Goal: Task Accomplishment & Management: Manage account settings

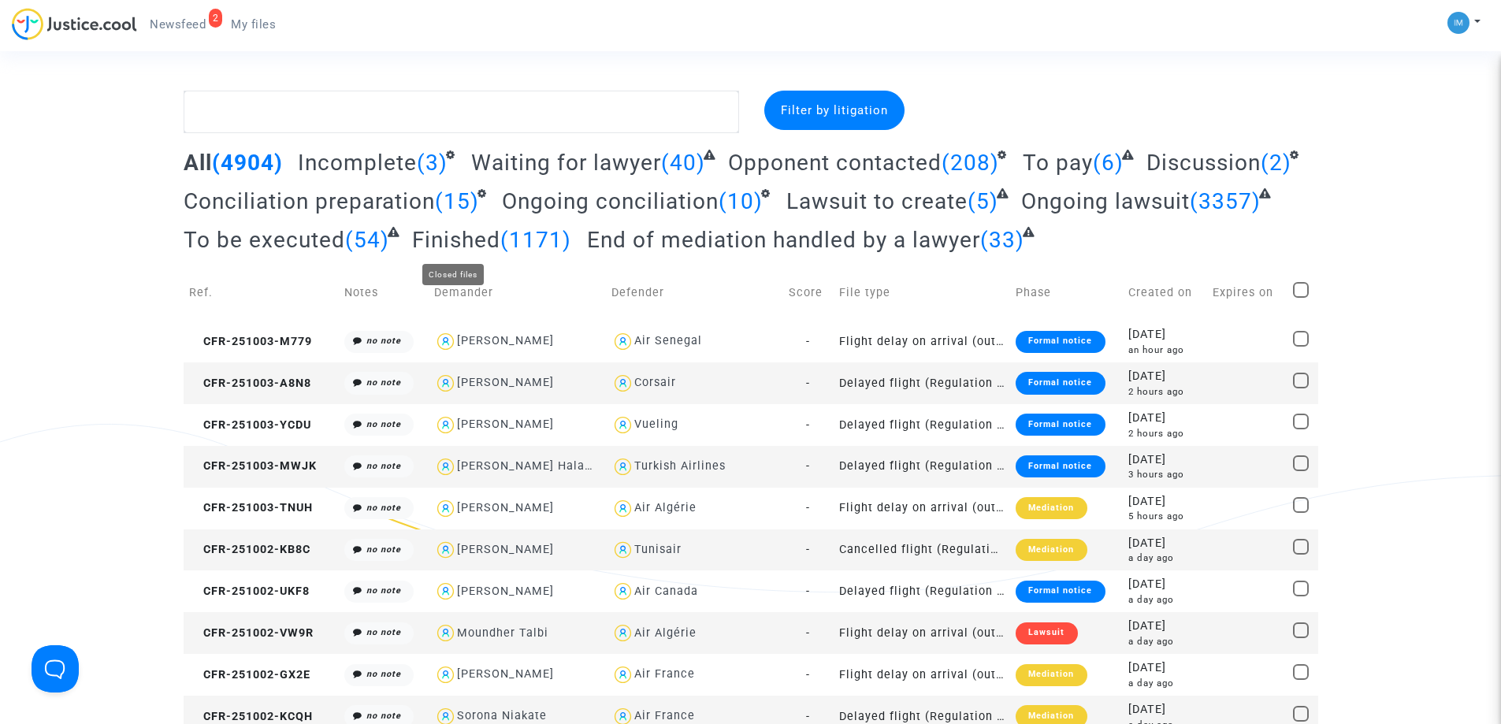
click at [440, 239] on span "Finished" at bounding box center [456, 240] width 88 height 26
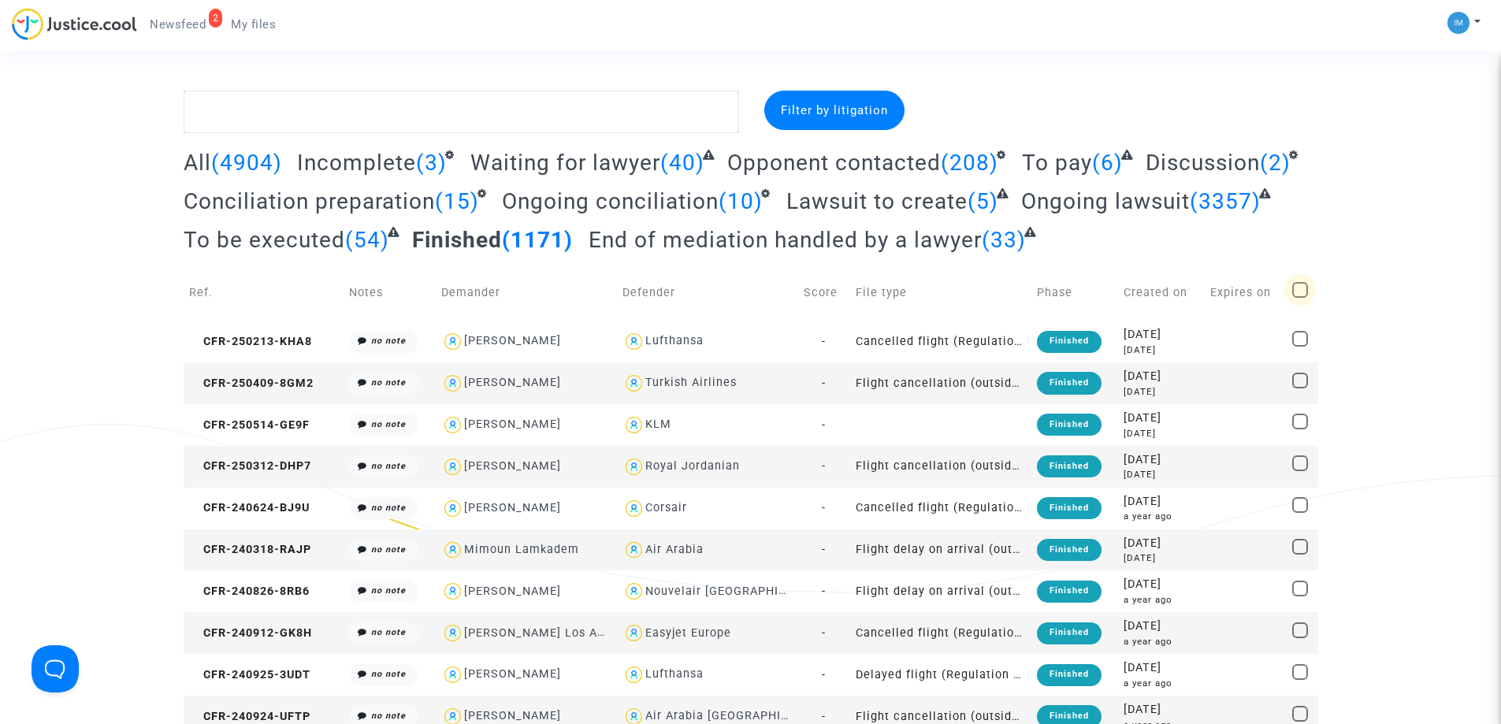
click at [1304, 289] on span at bounding box center [1300, 290] width 16 height 16
click at [1300, 298] on input "checkbox" at bounding box center [1299, 298] width 1 height 1
checkbox input "true"
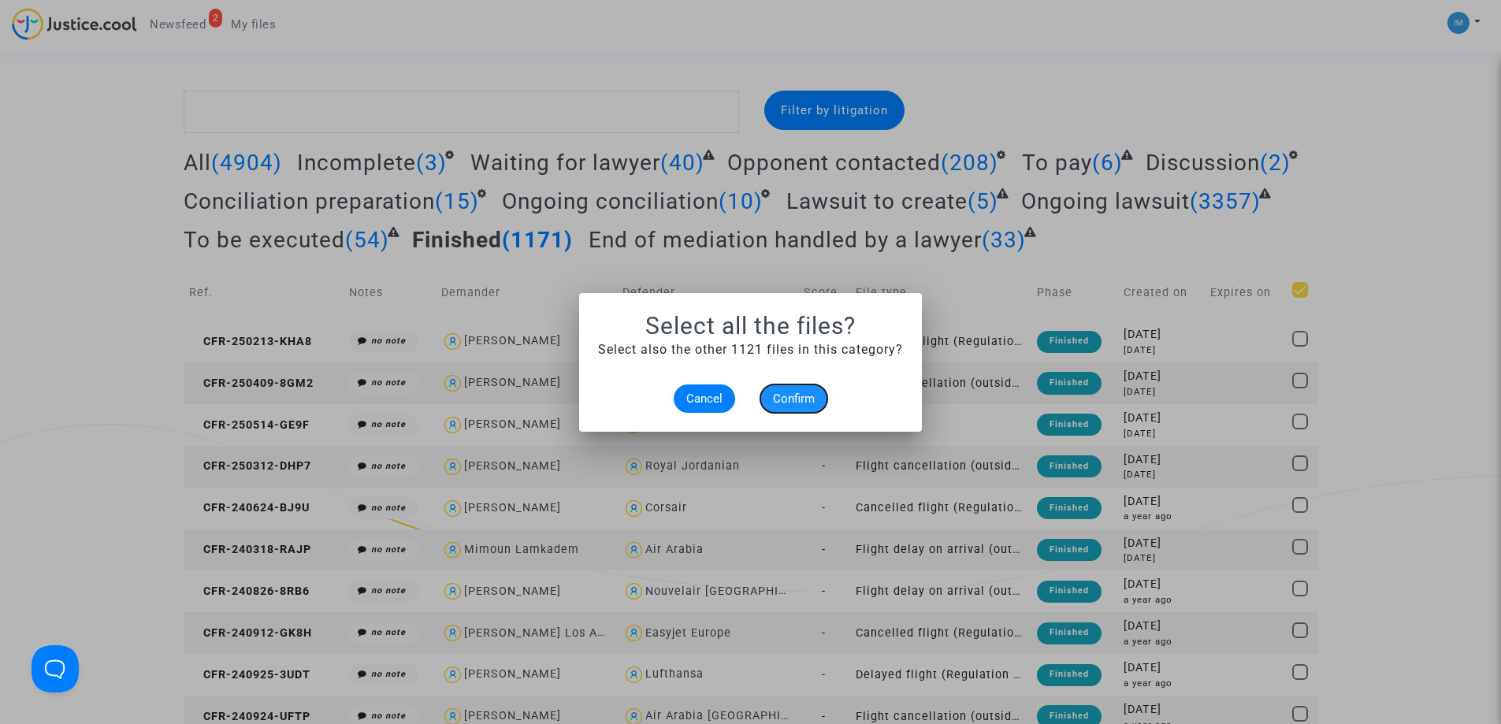
click at [800, 398] on span "Confirm" at bounding box center [794, 399] width 42 height 14
checkbox input "true"
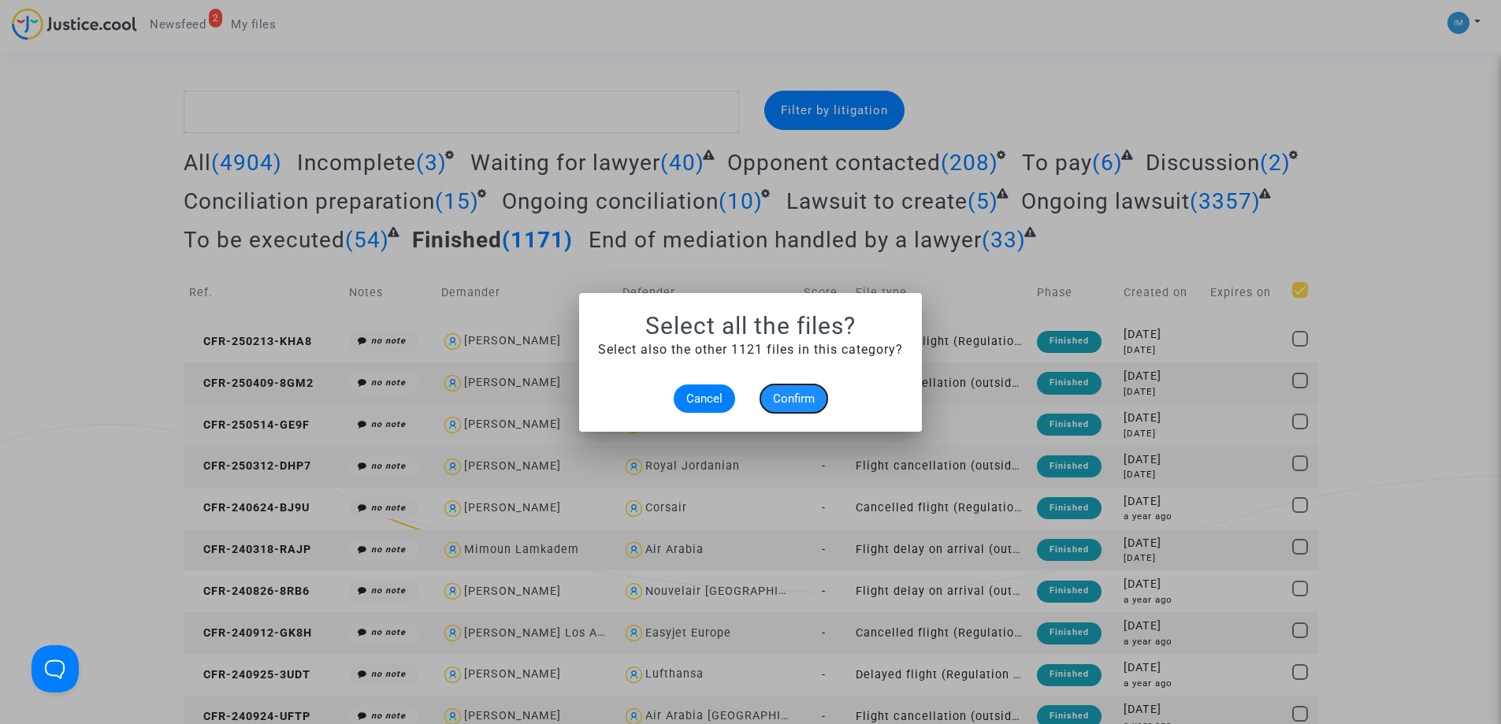
checkbox input "true"
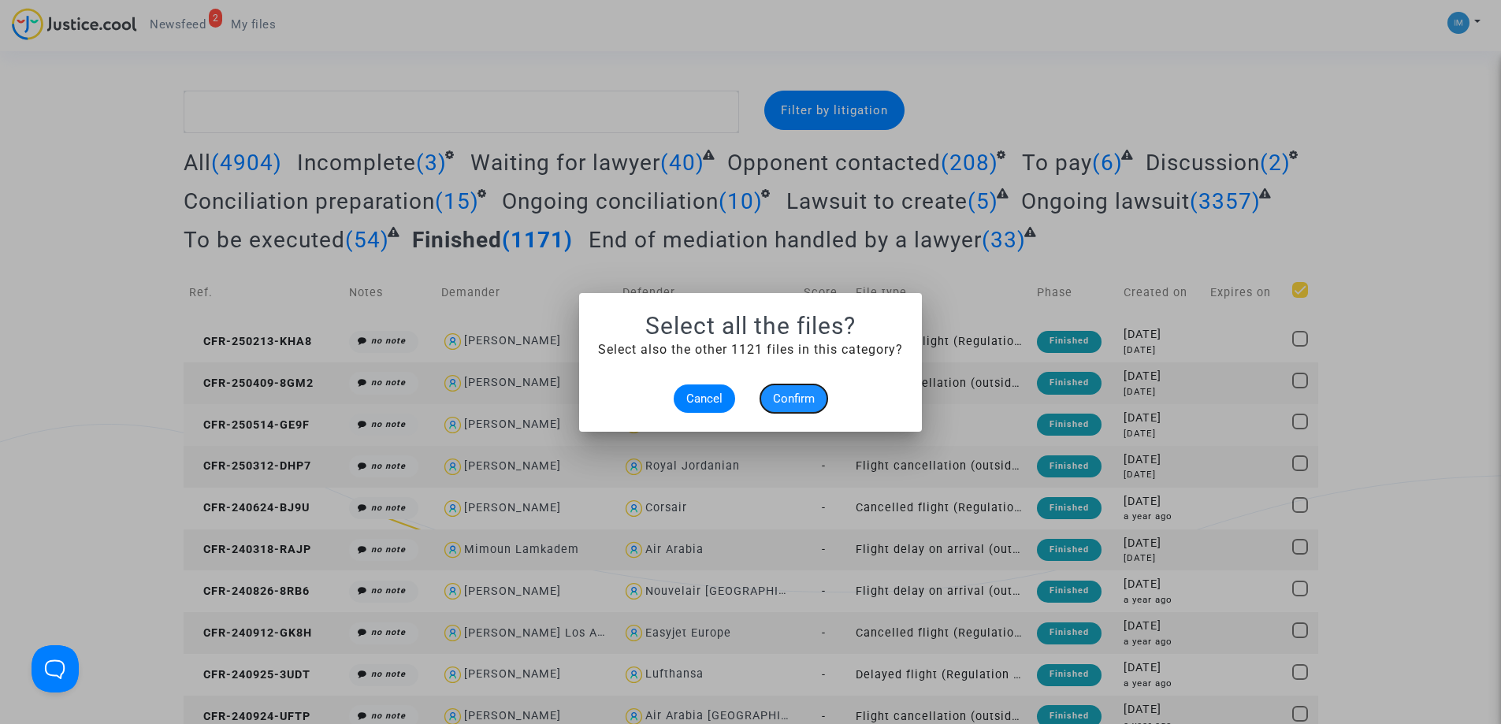
checkbox input "true"
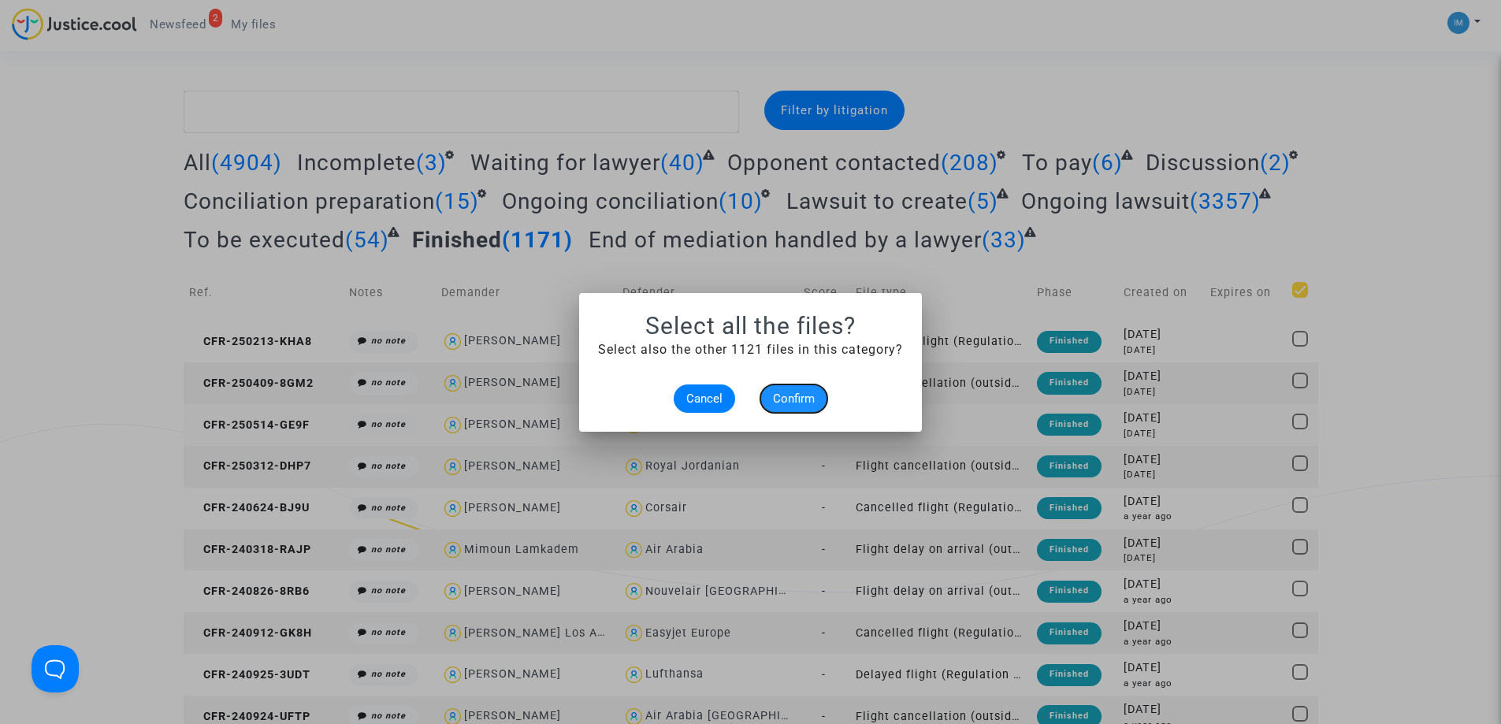
checkbox input "true"
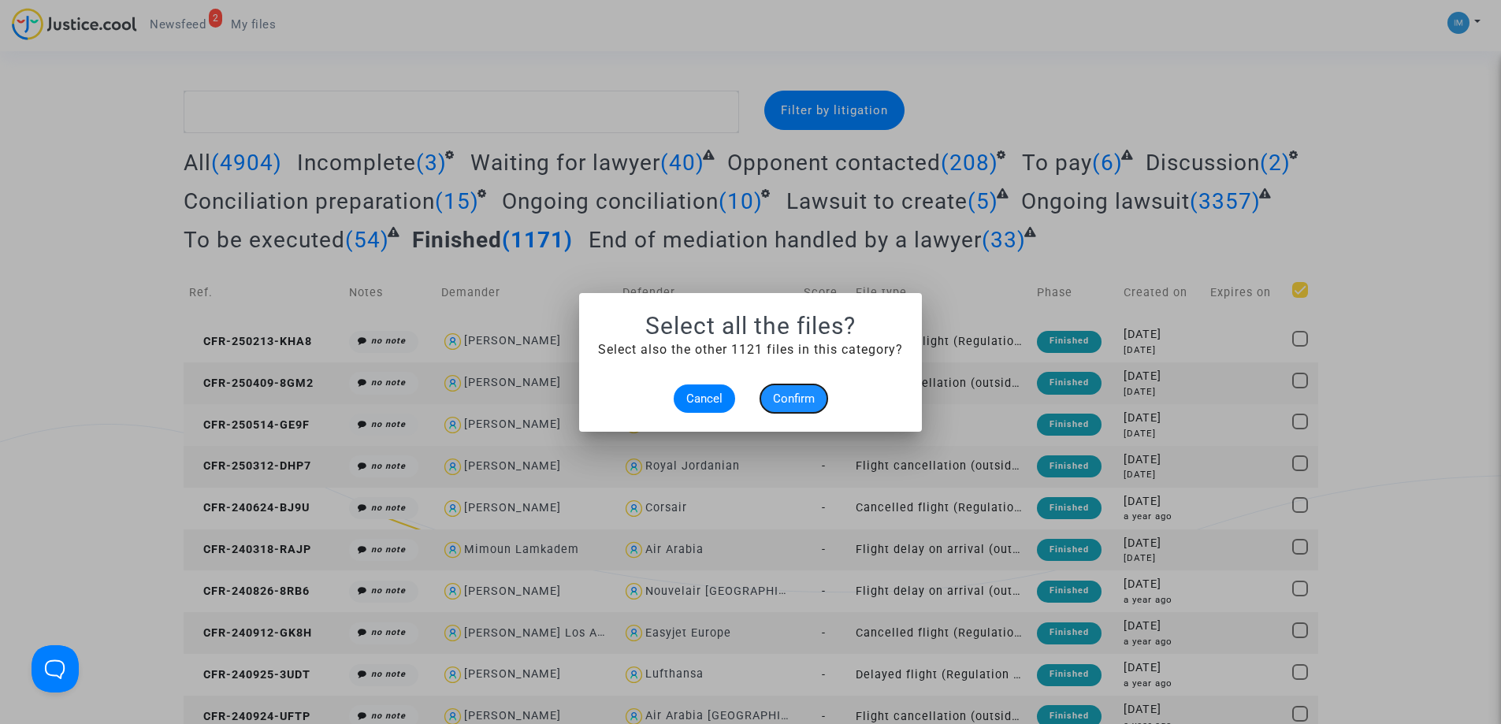
checkbox input "true"
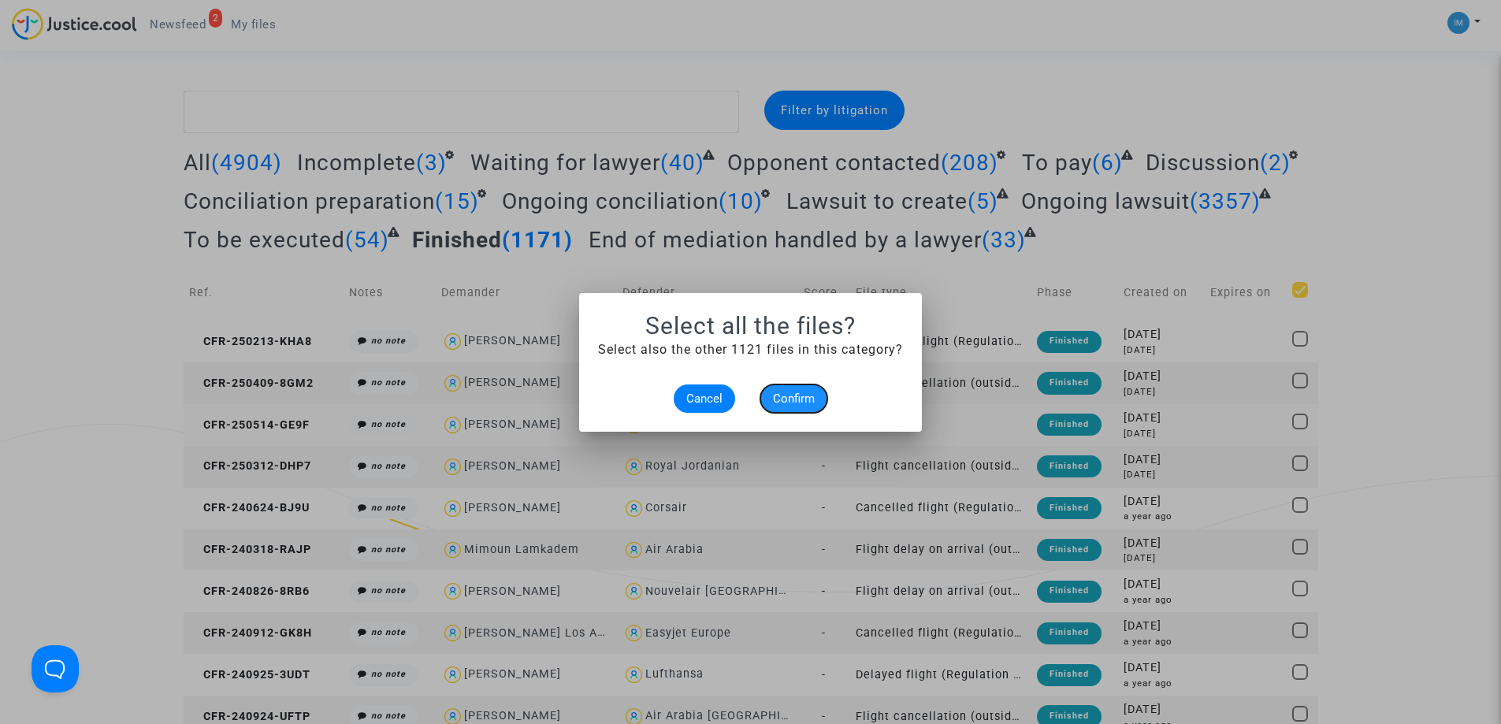
checkbox input "true"
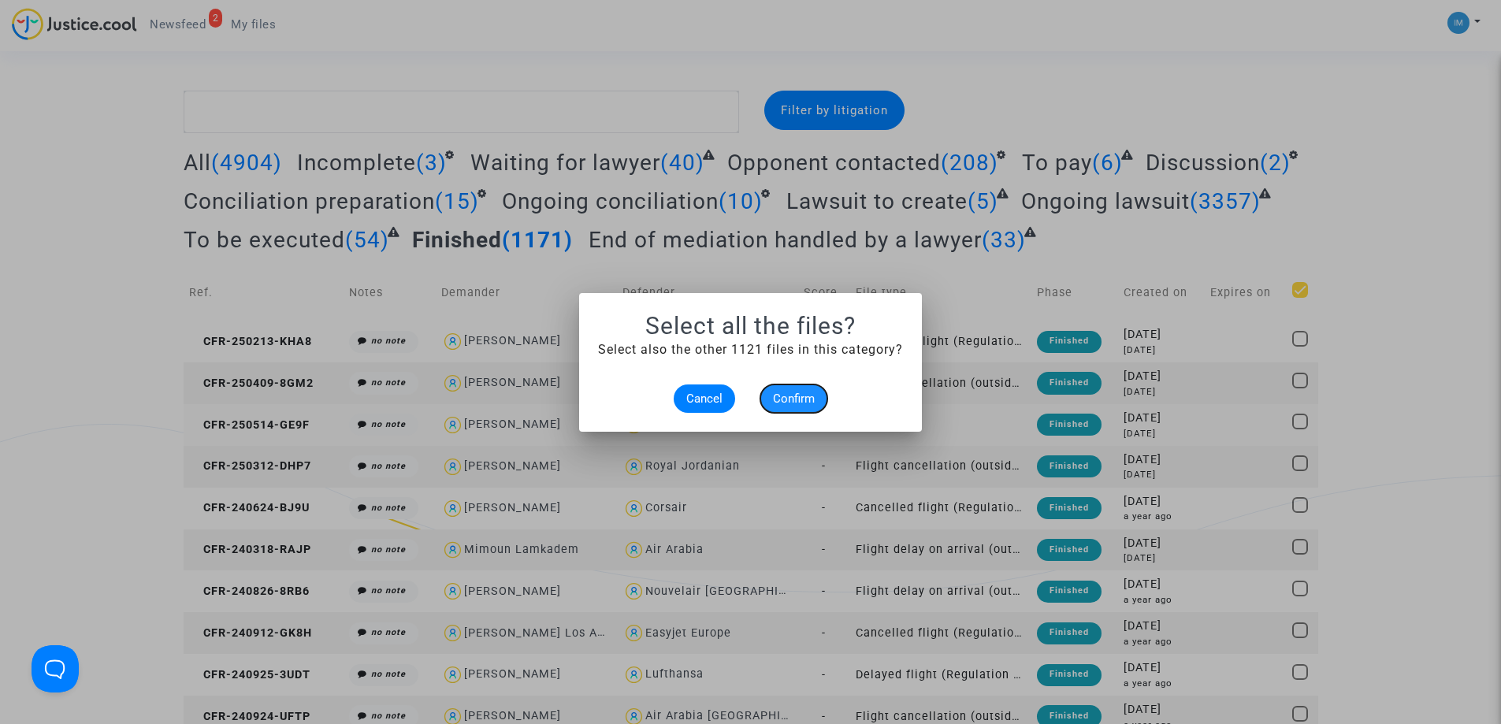
checkbox input "true"
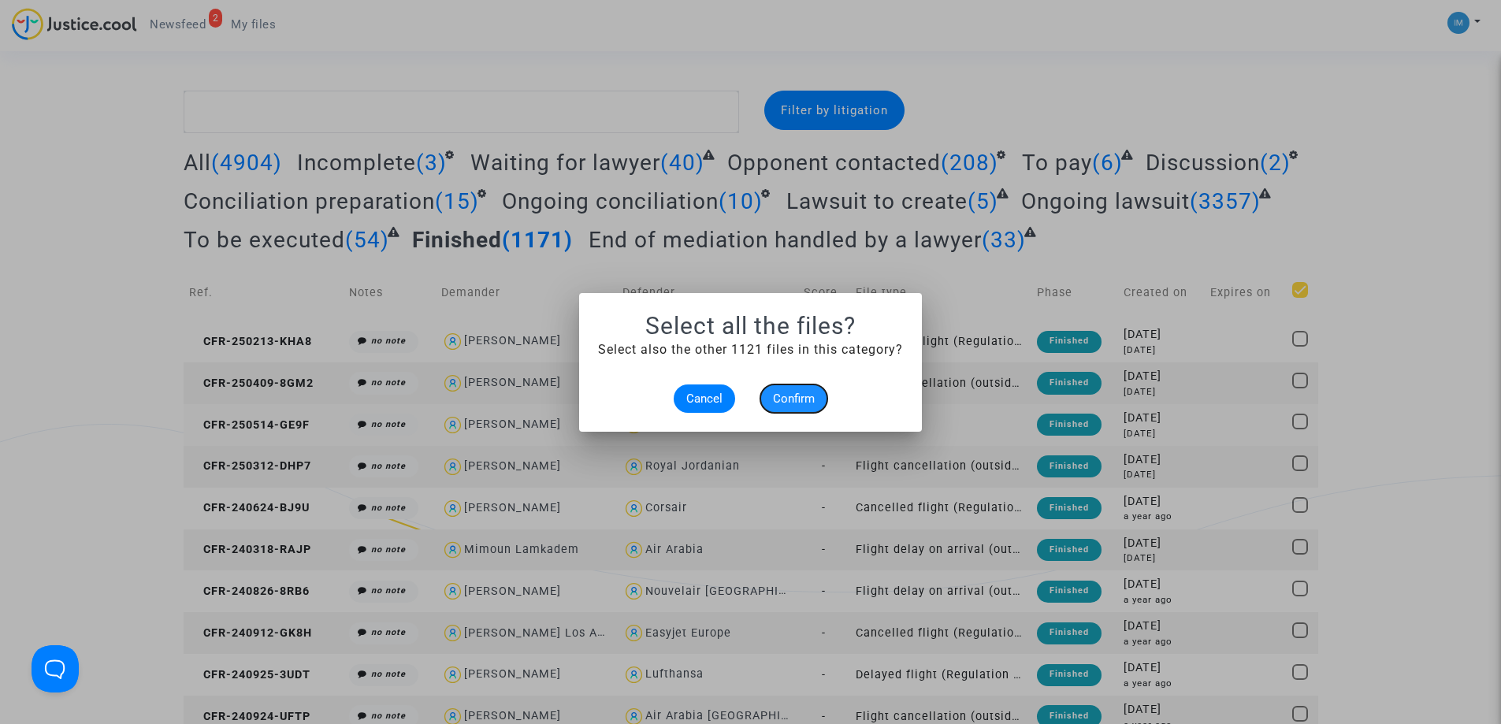
checkbox input "true"
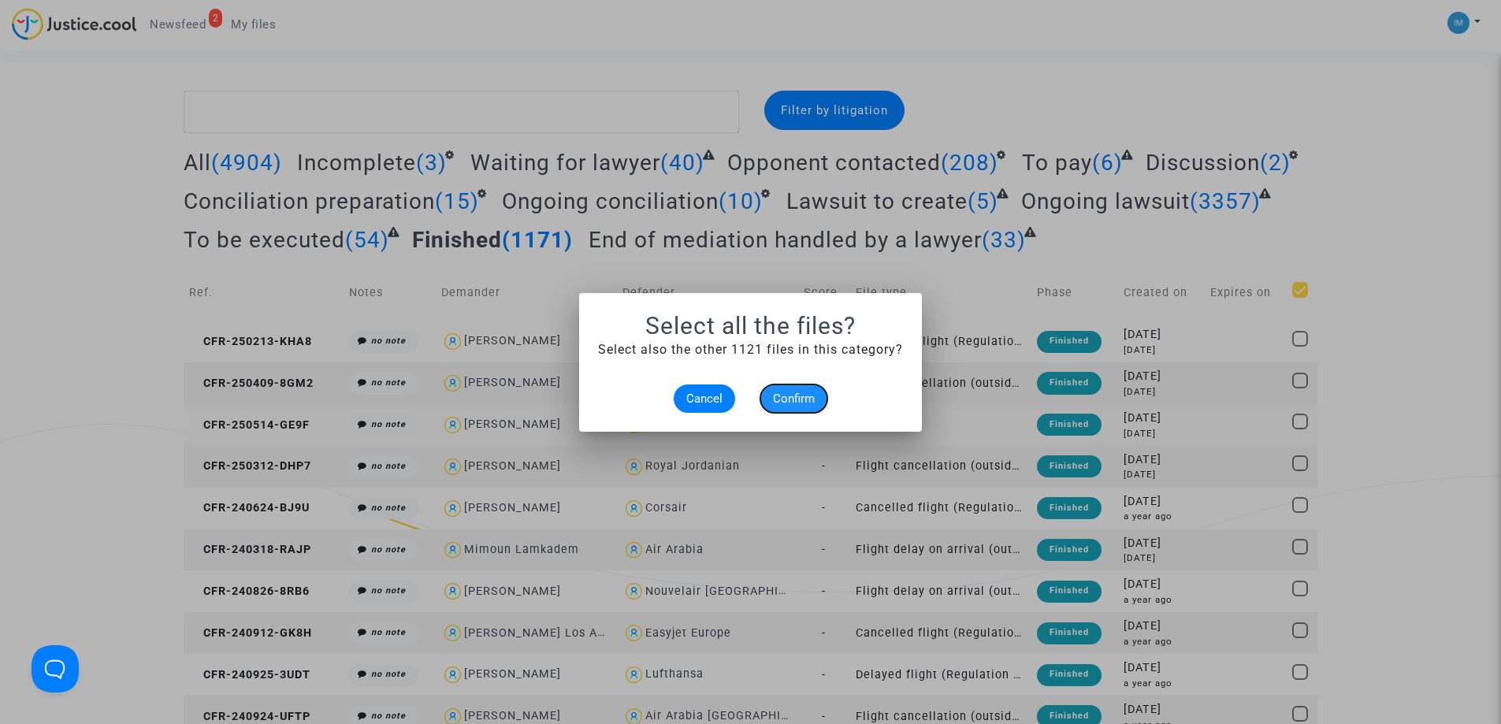
checkbox input "true"
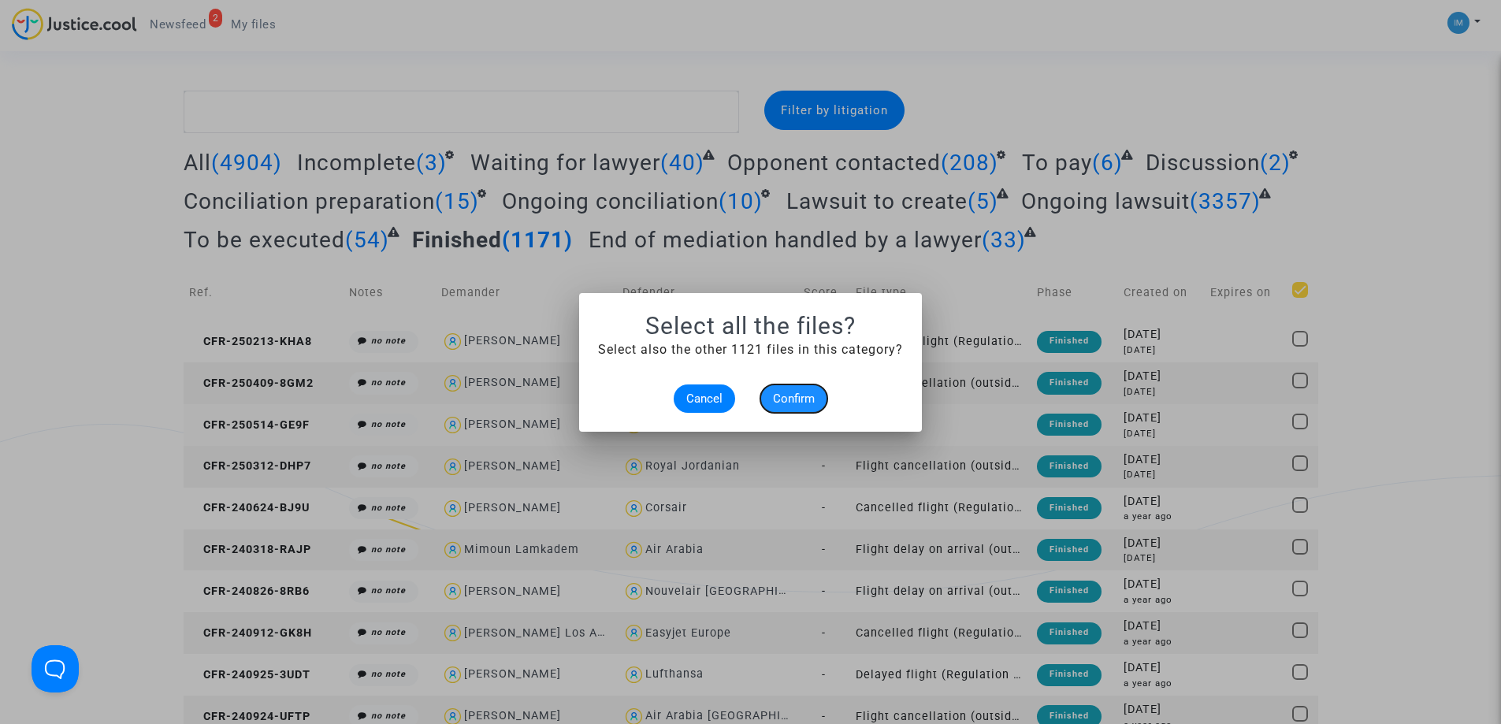
checkbox input "true"
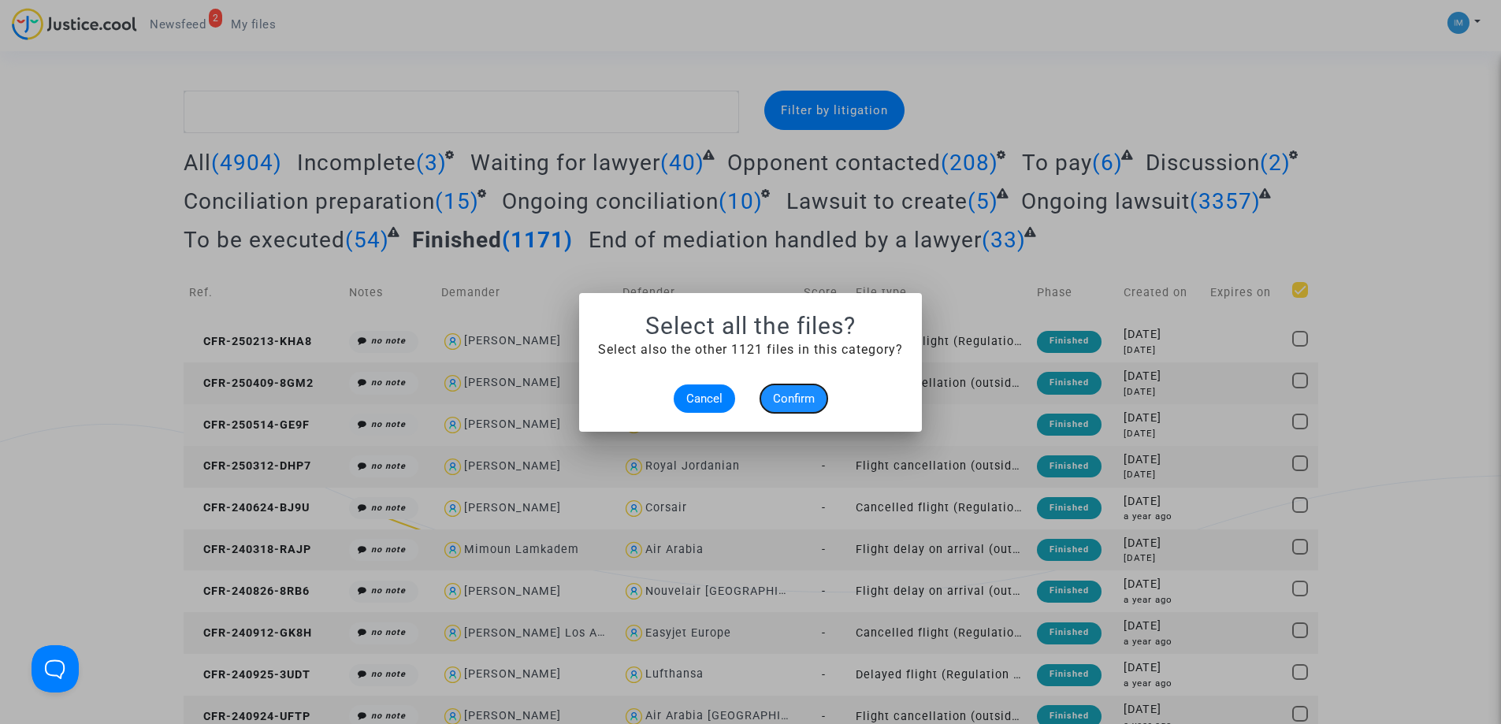
checkbox input "true"
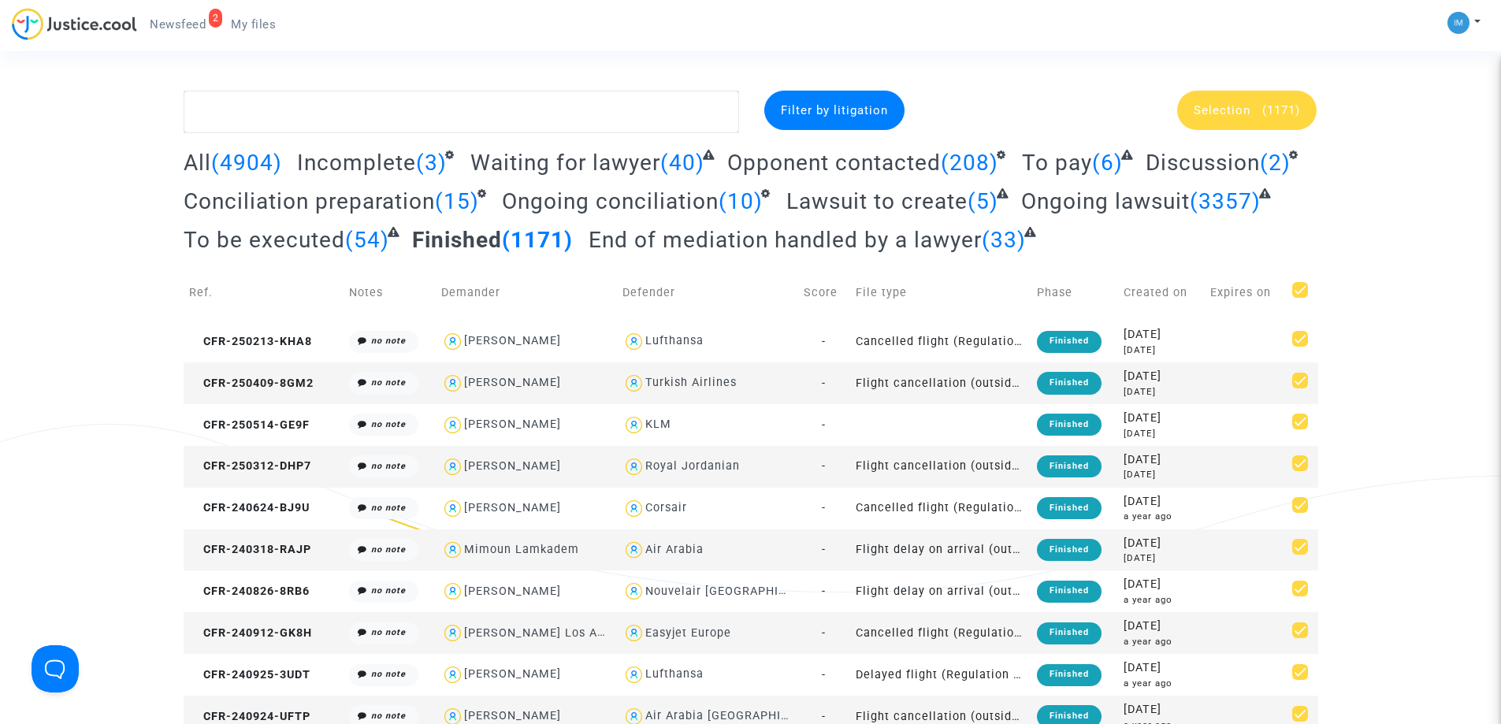
click at [1264, 95] on div "Selection (1171)" at bounding box center [1246, 110] width 139 height 39
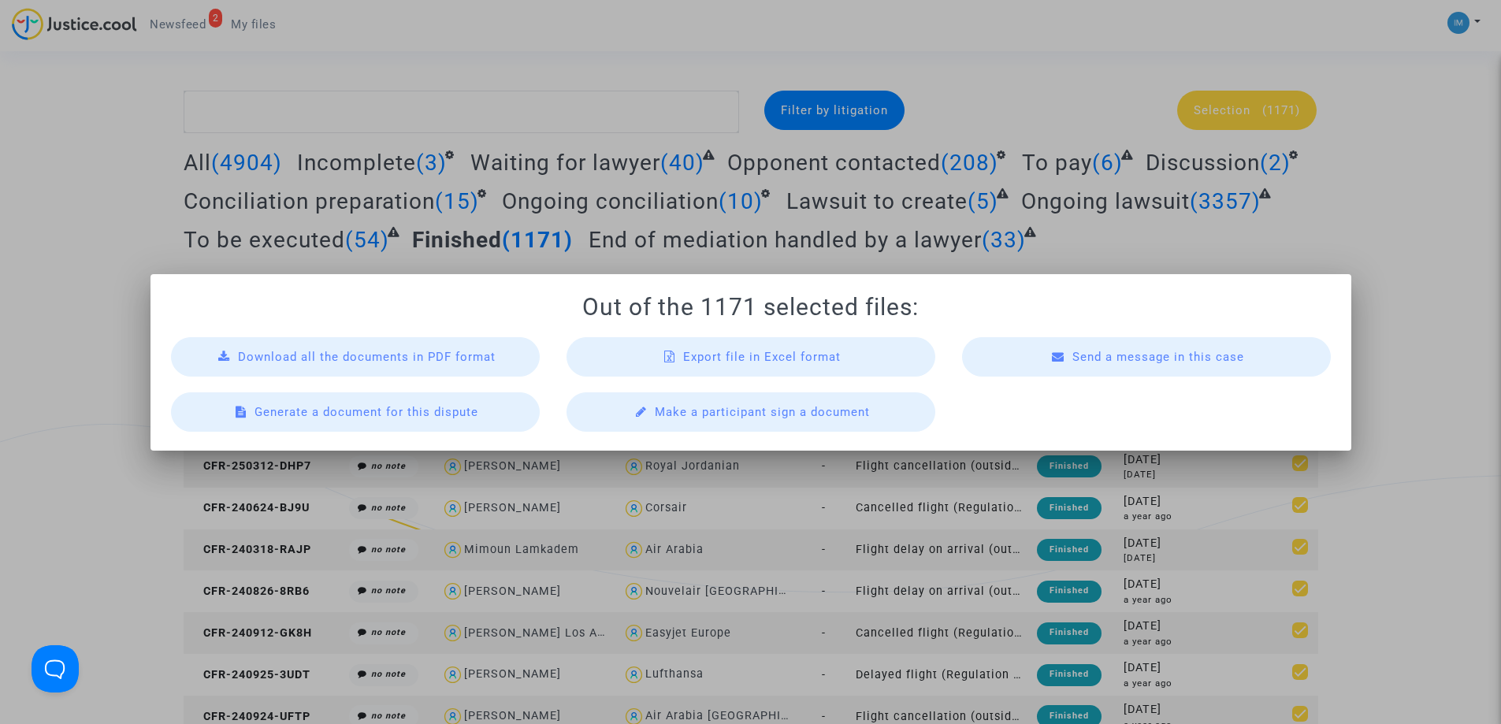
click at [803, 358] on span "Export file in Excel format" at bounding box center [762, 357] width 158 height 14
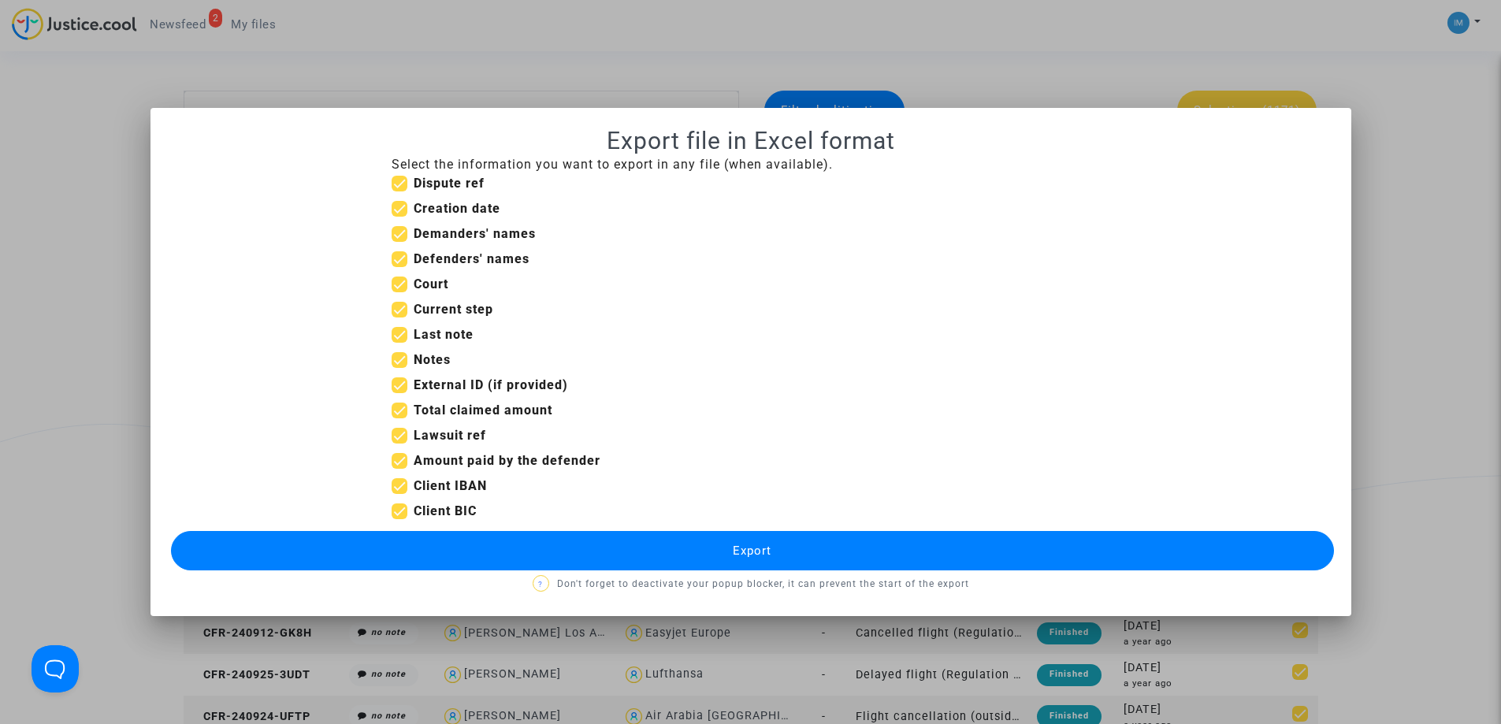
click at [787, 539] on button "Export" at bounding box center [752, 550] width 1163 height 39
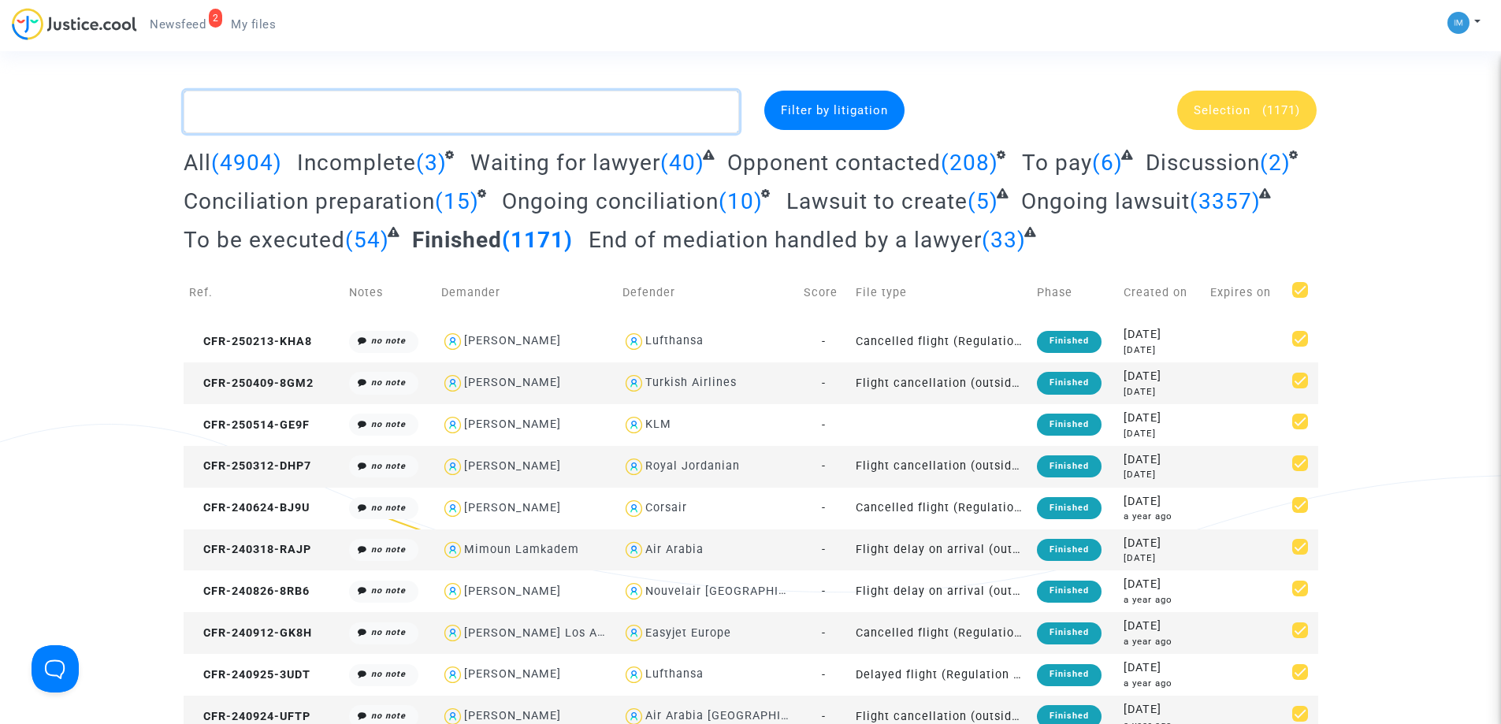
click at [254, 117] on textarea at bounding box center [461, 112] width 555 height 43
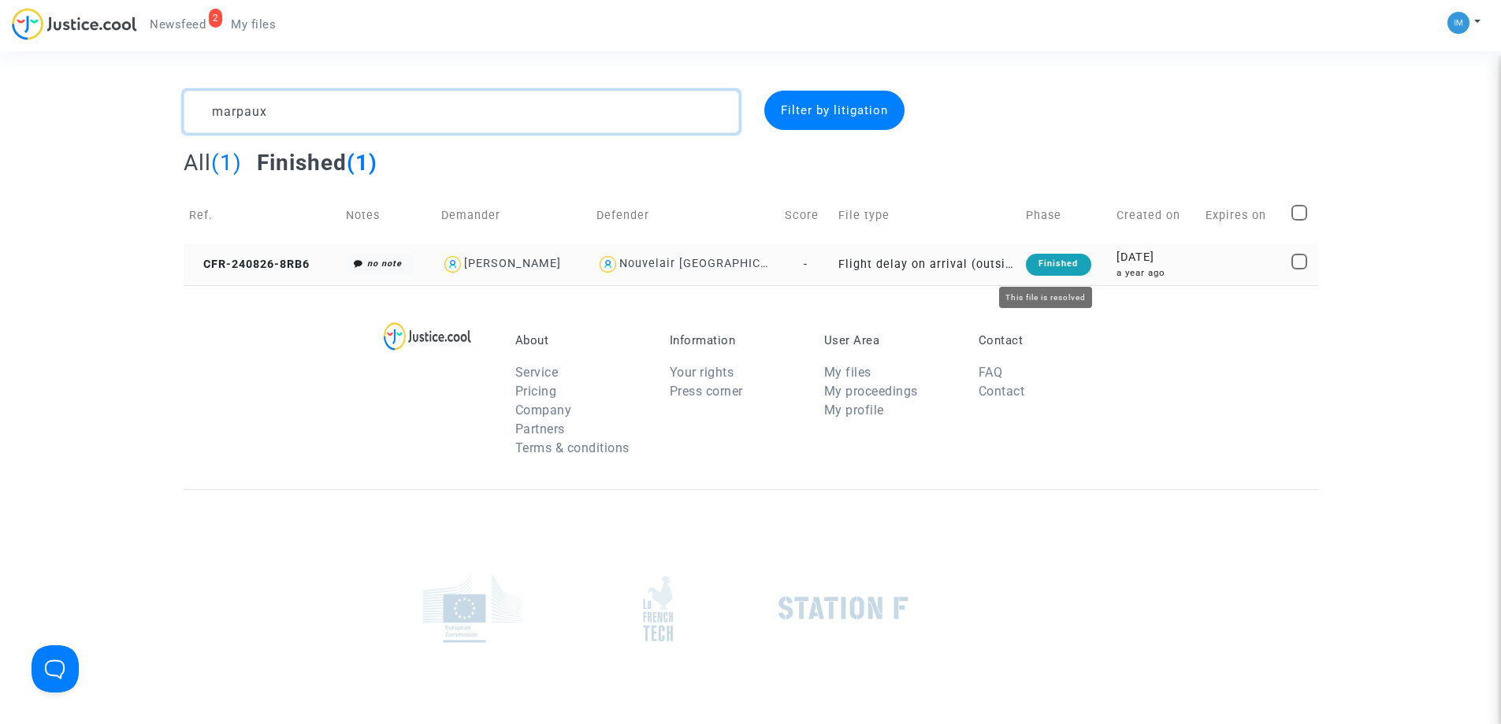
type textarea "marpaux"
click at [1037, 262] on div "Finished" at bounding box center [1058, 265] width 65 height 22
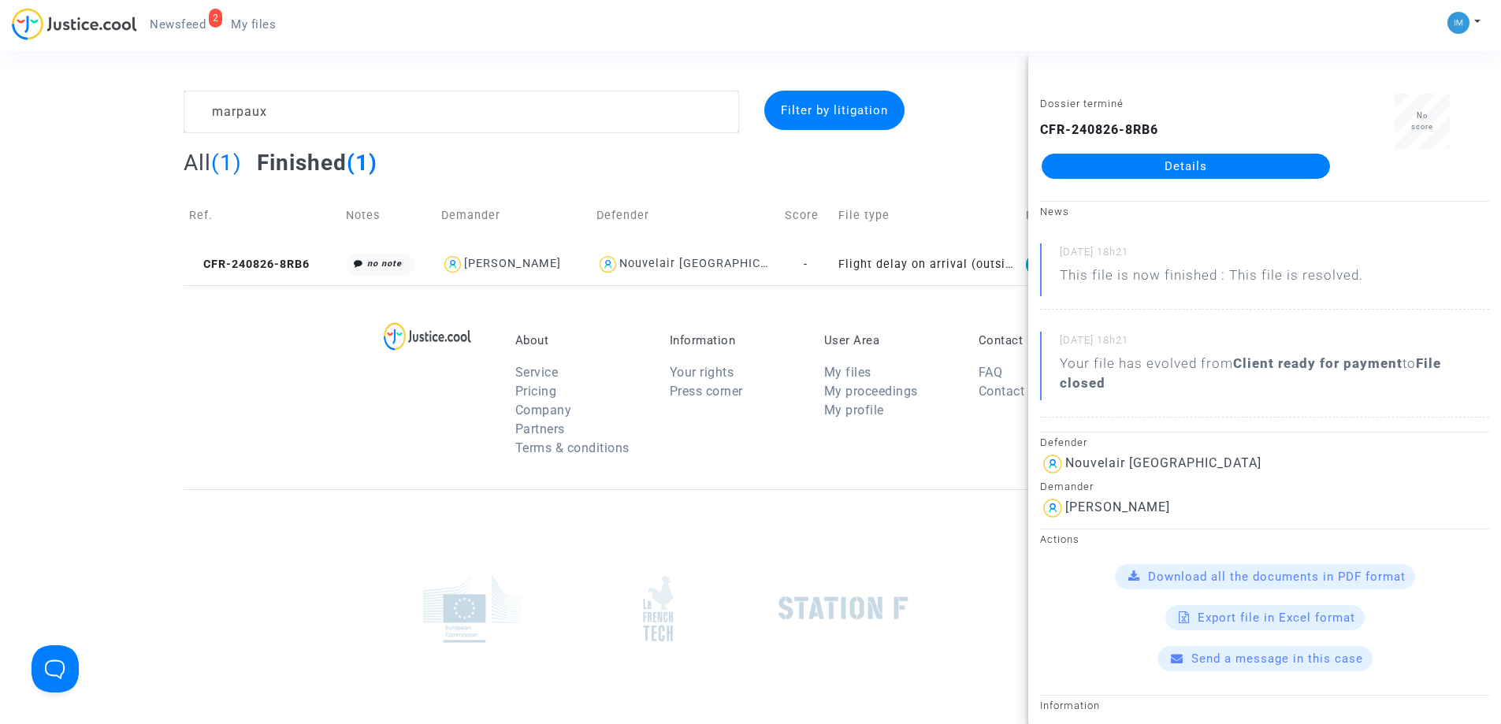
click at [1229, 165] on link "Details" at bounding box center [1185, 166] width 288 height 25
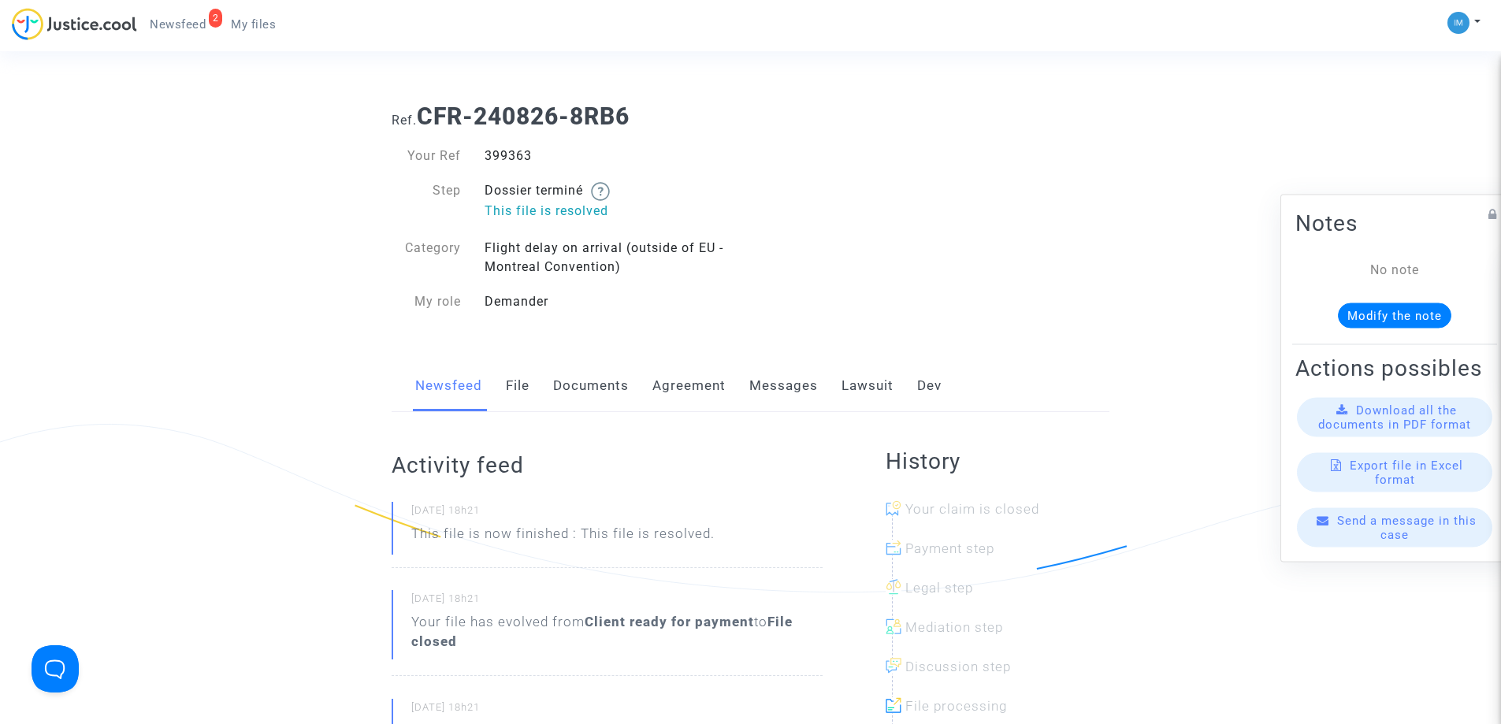
click at [880, 392] on link "Lawsuit" at bounding box center [867, 386] width 52 height 52
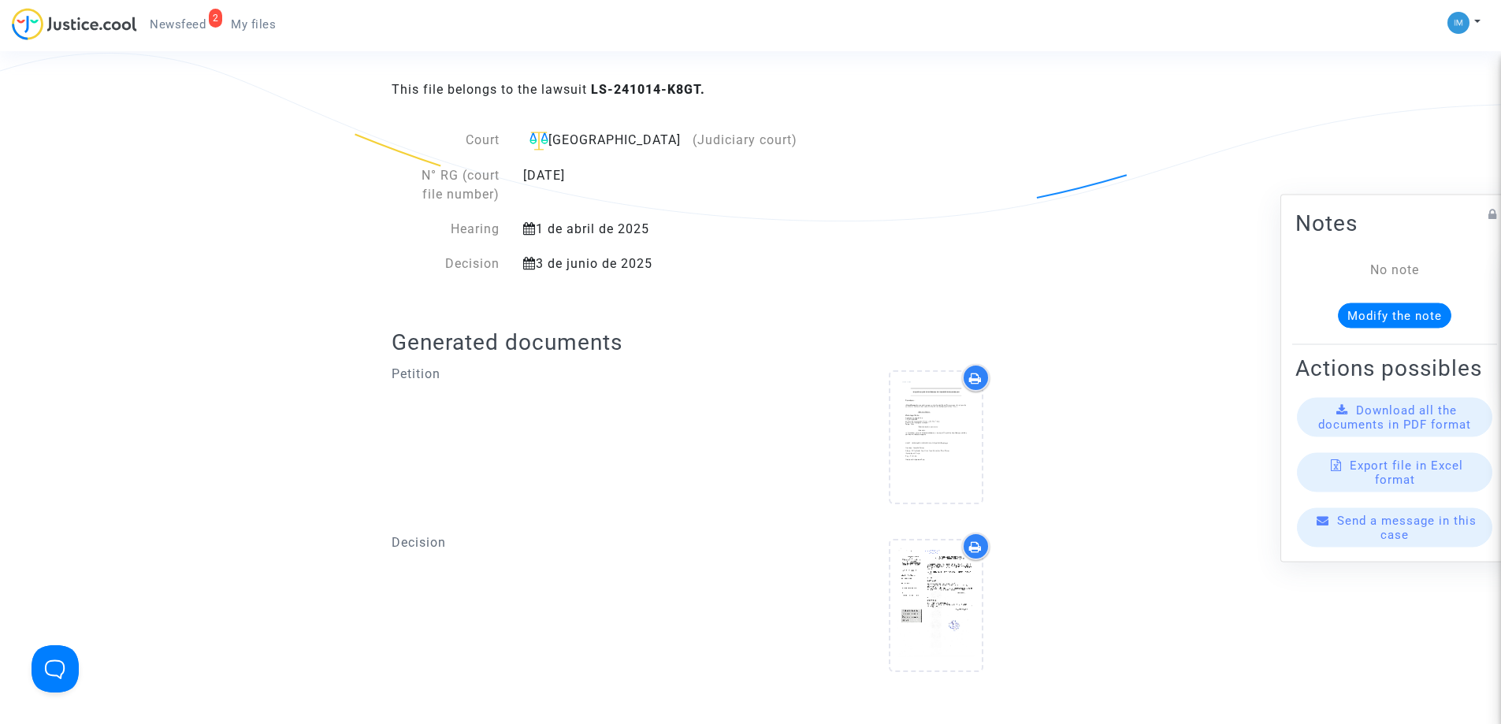
scroll to position [72, 0]
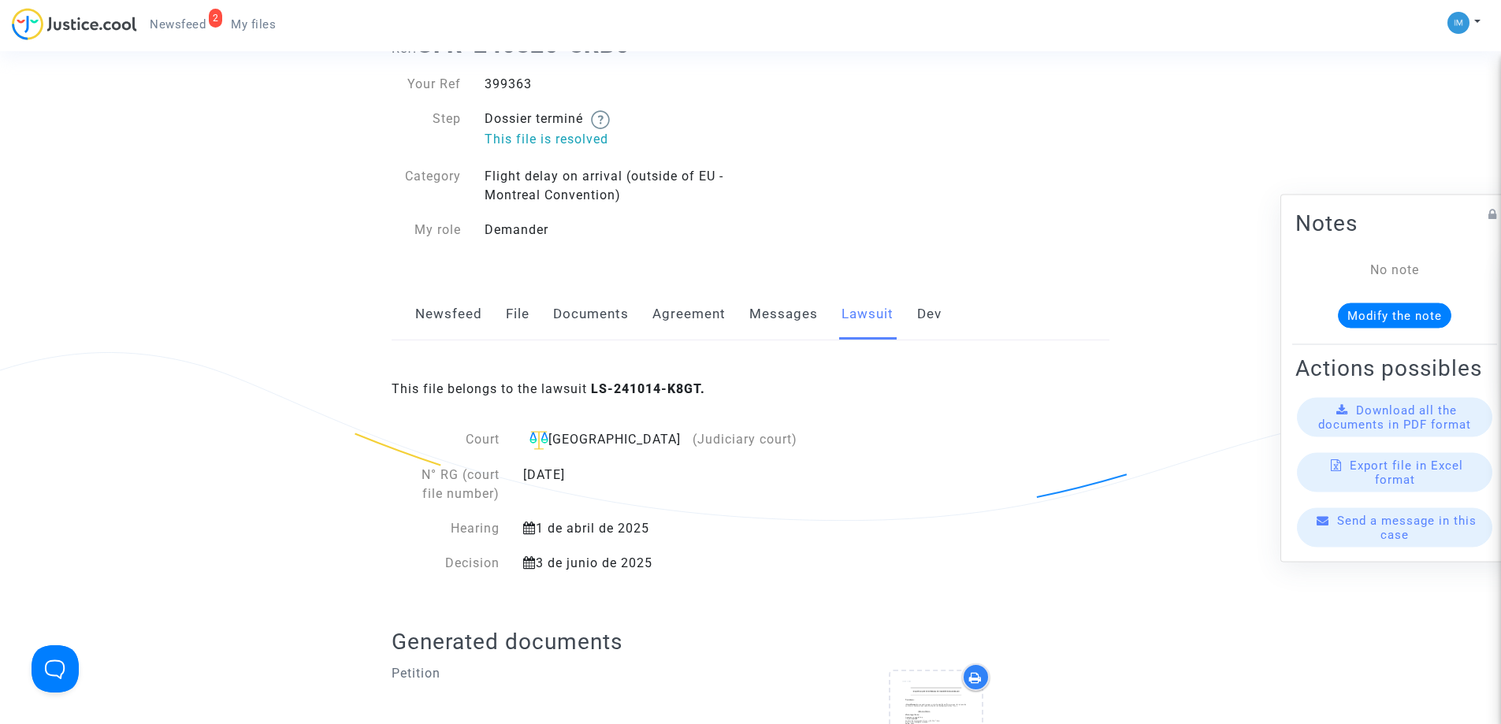
click at [450, 321] on link "Newsfeed" at bounding box center [448, 314] width 67 height 52
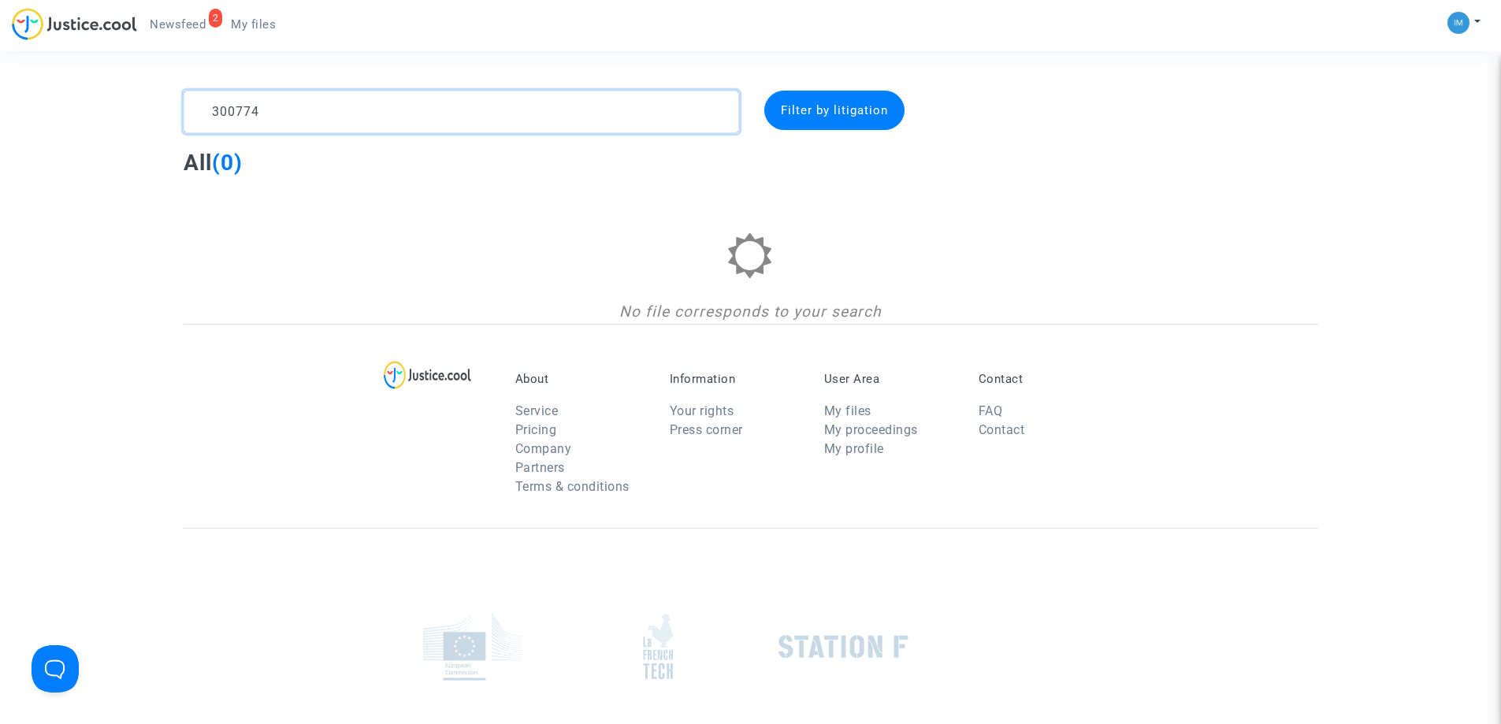
click at [293, 107] on textarea at bounding box center [461, 112] width 555 height 43
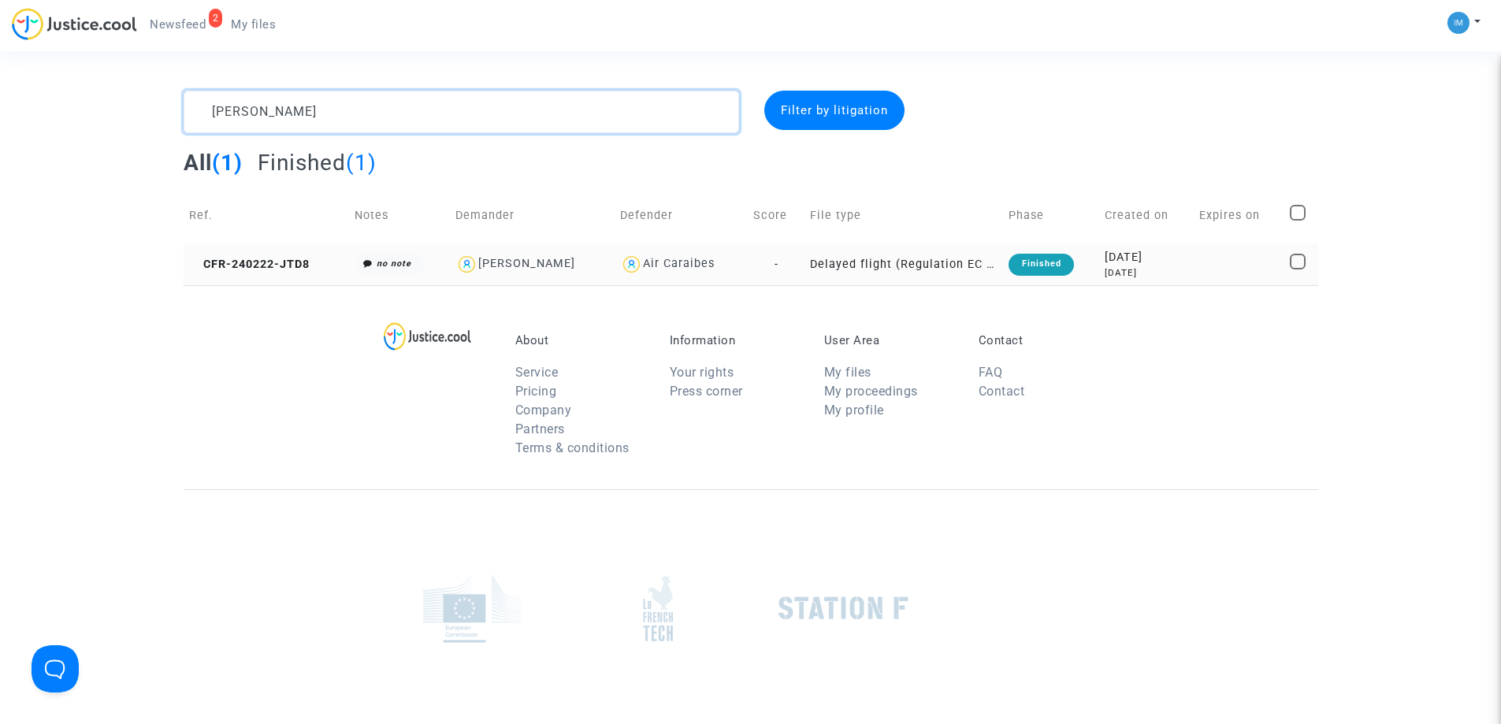
type textarea "[PERSON_NAME]"
click at [1042, 266] on div "Finished" at bounding box center [1040, 265] width 65 height 22
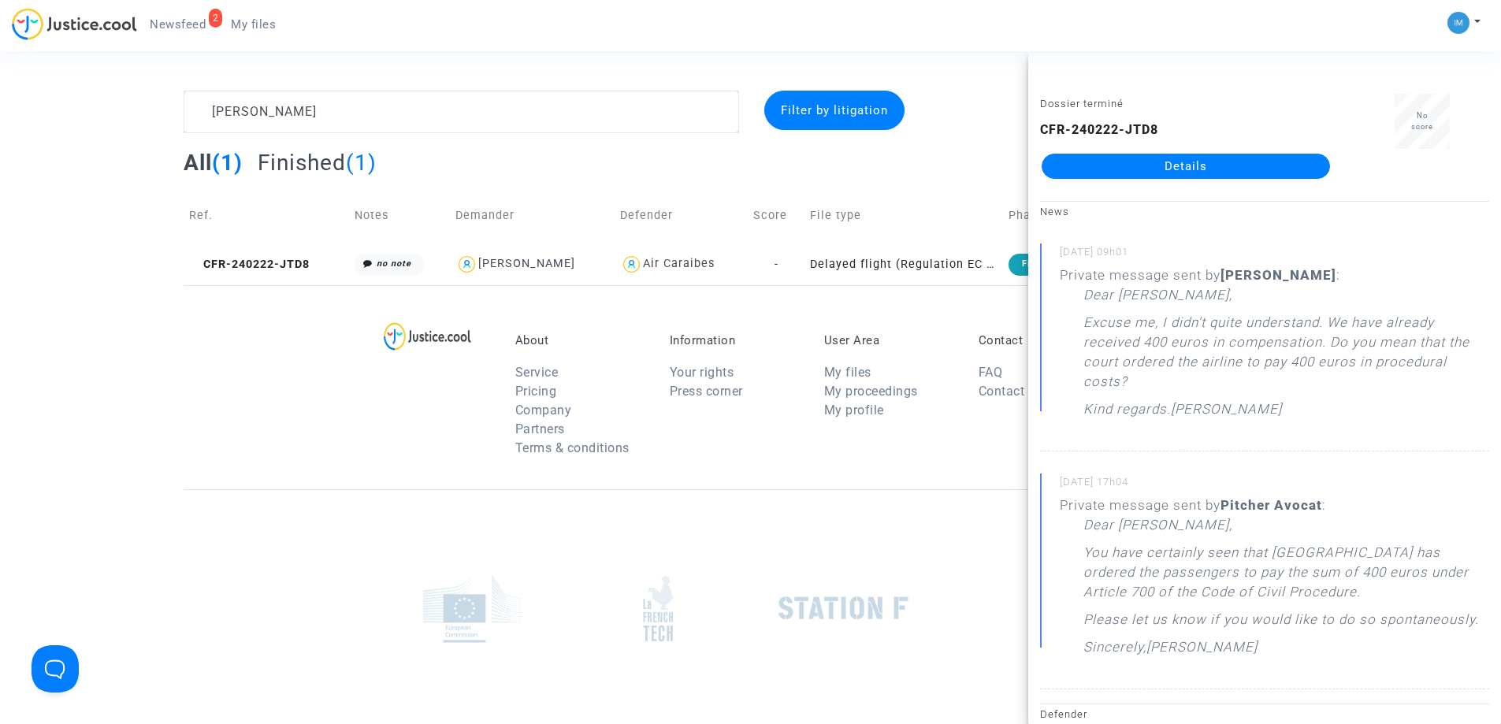
click at [46, 495] on footerbar "About Service Pricing Company Partners Terms & conditions Information Your righ…" at bounding box center [750, 577] width 1501 height 585
